Goal: Task Accomplishment & Management: Use online tool/utility

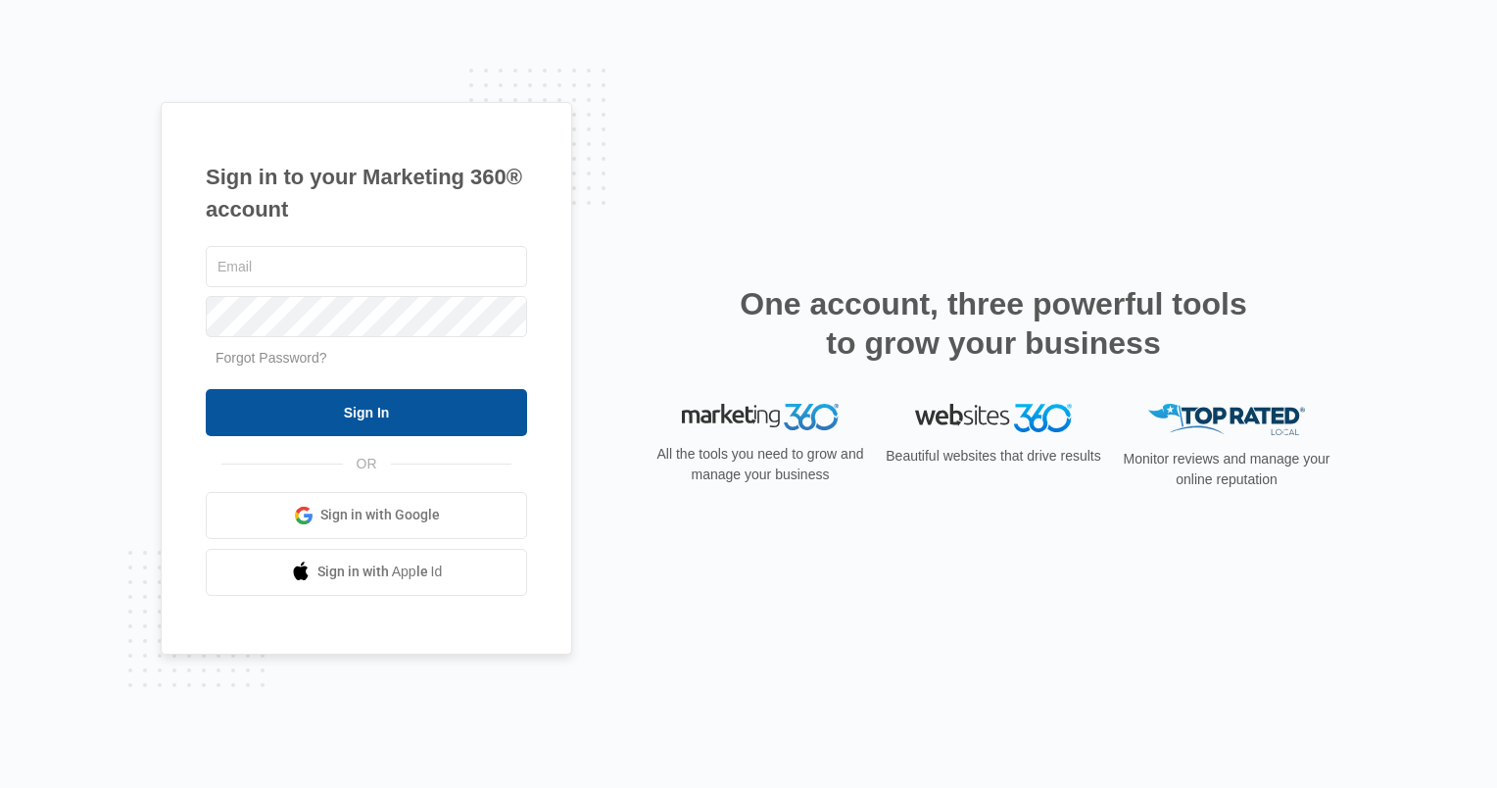
type input "[PERSON_NAME][EMAIL_ADDRESS][DOMAIN_NAME]"
click at [408, 419] on input "Sign In" at bounding box center [366, 412] width 321 height 47
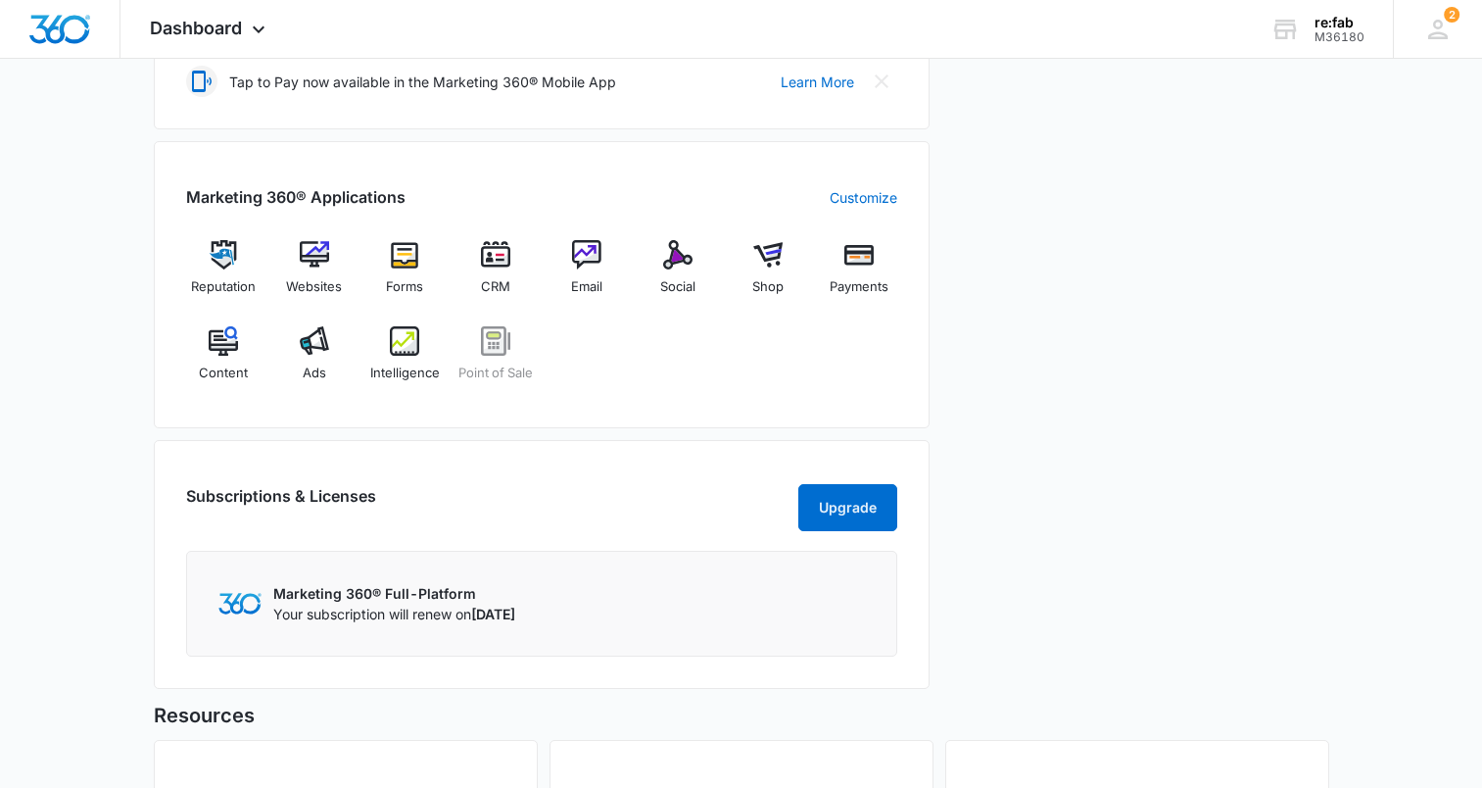
scroll to position [686, 0]
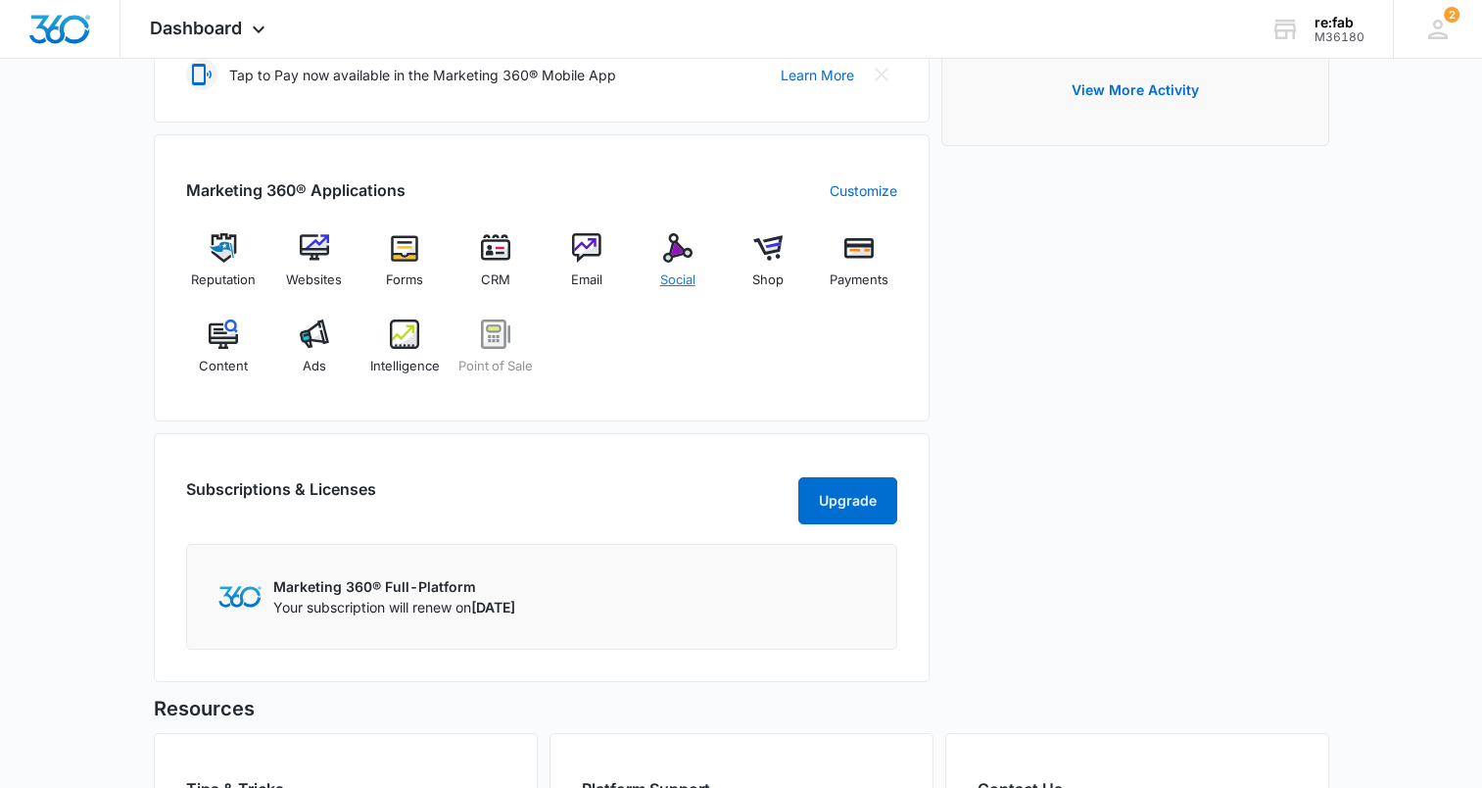
click at [702, 253] on div "Social" at bounding box center [677, 268] width 75 height 71
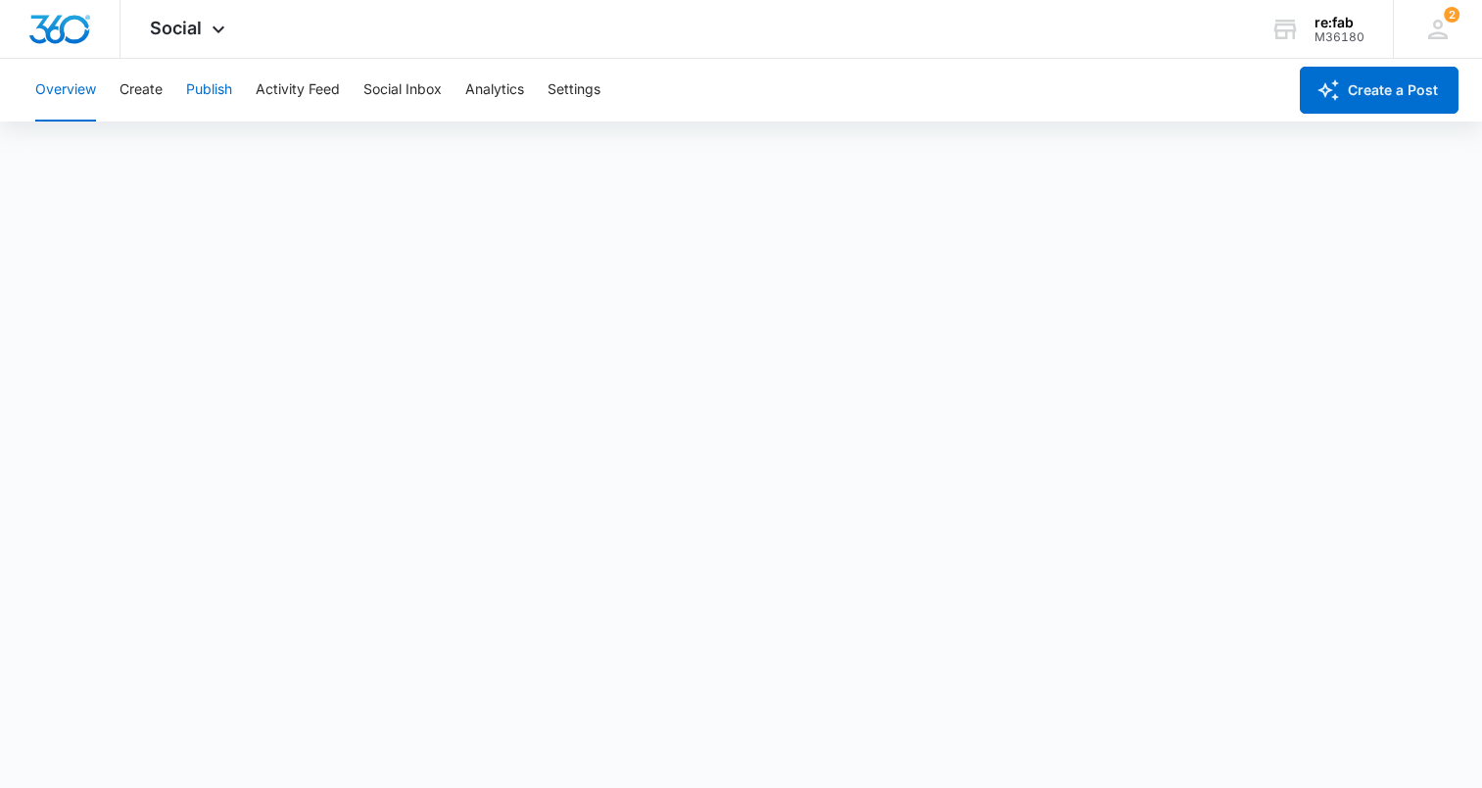
click at [226, 101] on button "Publish" at bounding box center [209, 90] width 46 height 63
